Goal: Task Accomplishment & Management: Complete application form

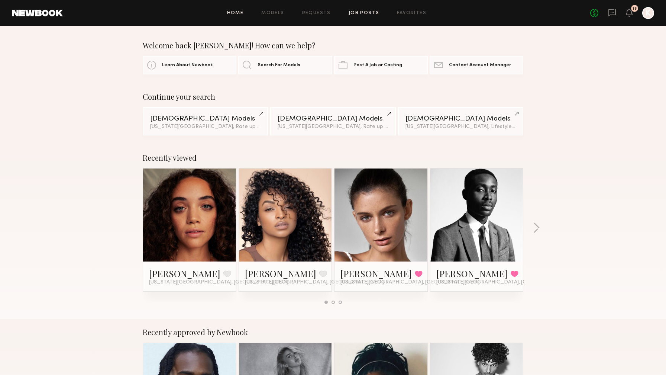
click at [370, 12] on link "Job Posts" at bounding box center [364, 13] width 31 height 5
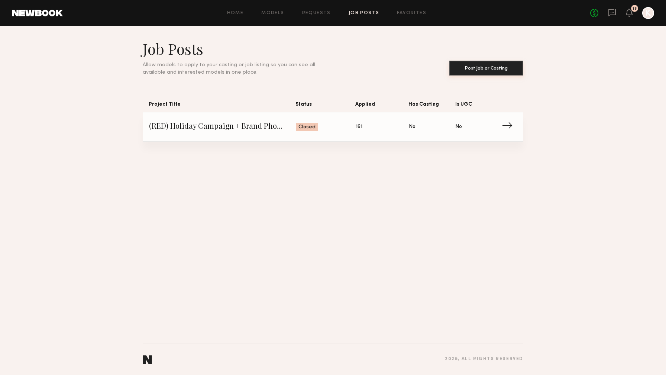
click at [502, 71] on button "Post Job or Casting" at bounding box center [486, 68] width 74 height 15
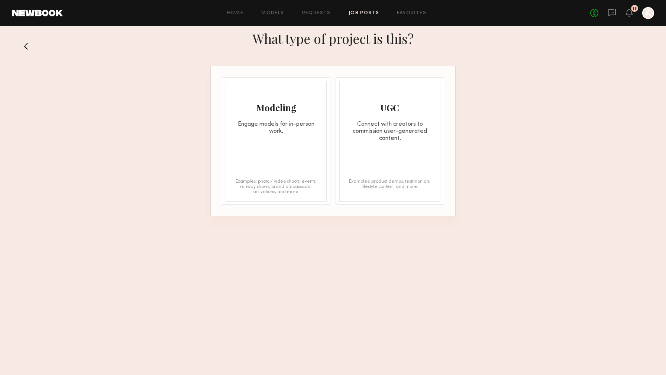
click at [370, 132] on div "Connect with creators to commission user-generated content." at bounding box center [390, 131] width 100 height 21
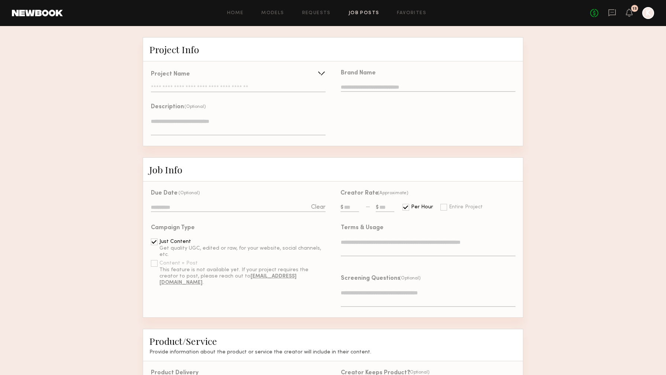
scroll to position [75, 0]
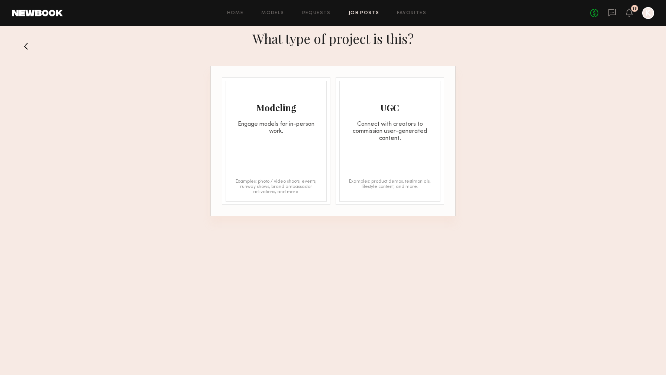
click at [274, 119] on div "Modeling Engage models for in-person work." at bounding box center [276, 108] width 100 height 54
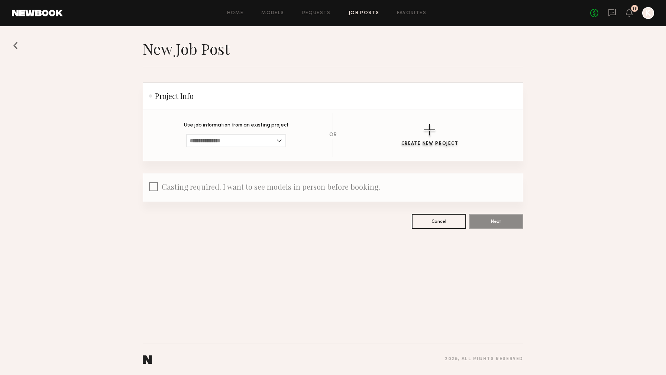
click at [426, 134] on div "button" at bounding box center [429, 129] width 11 height 11
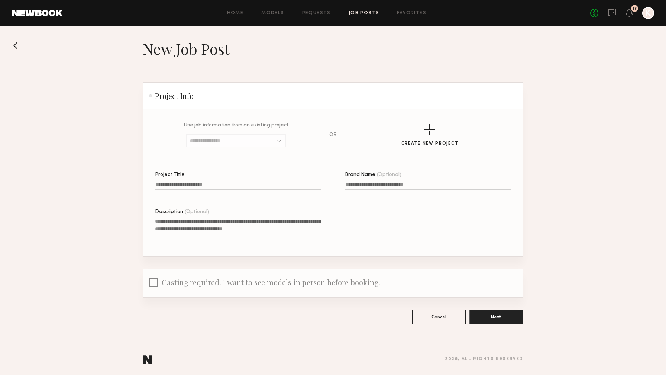
click at [176, 281] on span "Casting required. I want to see models in person before booking." at bounding box center [271, 282] width 219 height 10
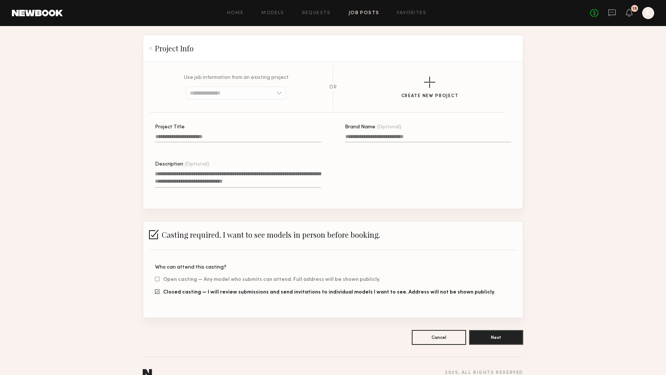
scroll to position [49, 0]
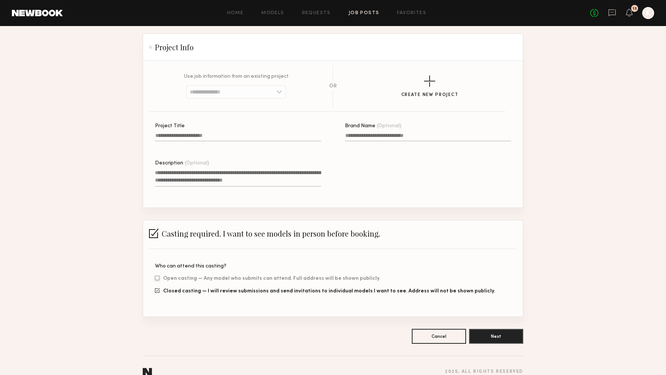
click at [159, 278] on div at bounding box center [157, 278] width 4 height 5
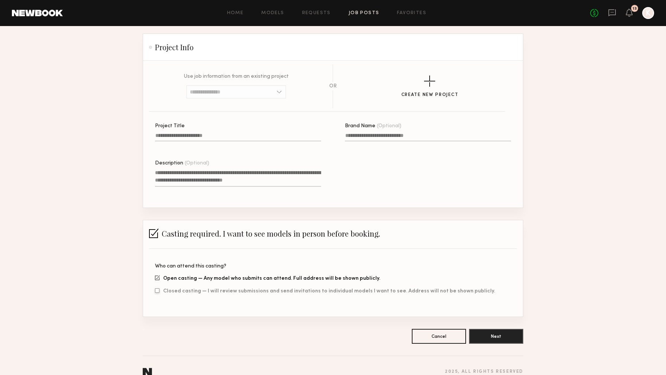
click at [159, 293] on div at bounding box center [157, 290] width 4 height 5
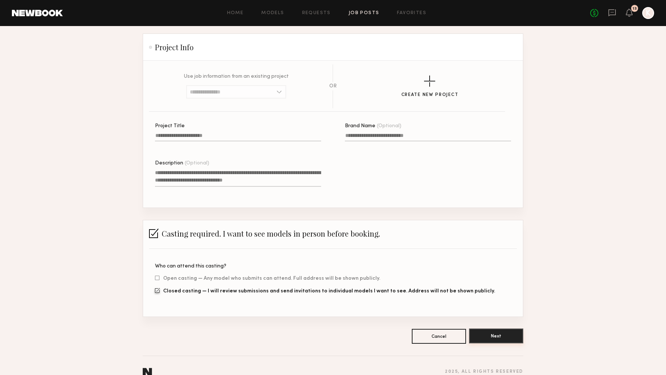
click at [519, 336] on button "Next" at bounding box center [496, 335] width 54 height 15
click at [270, 94] on input at bounding box center [236, 91] width 100 height 13
click at [309, 61] on section "Use job information from an existing project (RED) Holiday Campaign + Brand Pho…" at bounding box center [333, 134] width 380 height 147
click at [433, 86] on div "button" at bounding box center [429, 80] width 11 height 11
click at [386, 167] on div "Project Title A project title is required Brand Name (Optional) Description (Op…" at bounding box center [345, 165] width 380 height 84
